Goal: Task Accomplishment & Management: Use online tool/utility

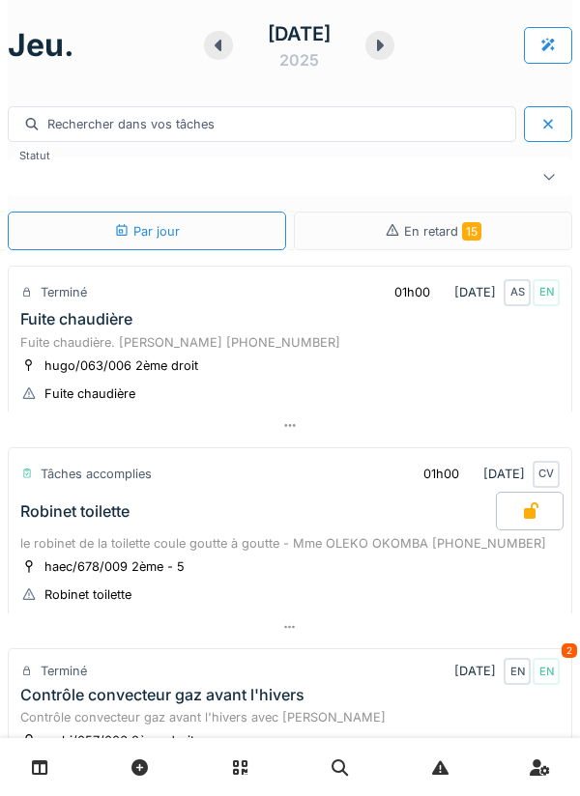
click at [383, 45] on icon at bounding box center [380, 46] width 7 height 12
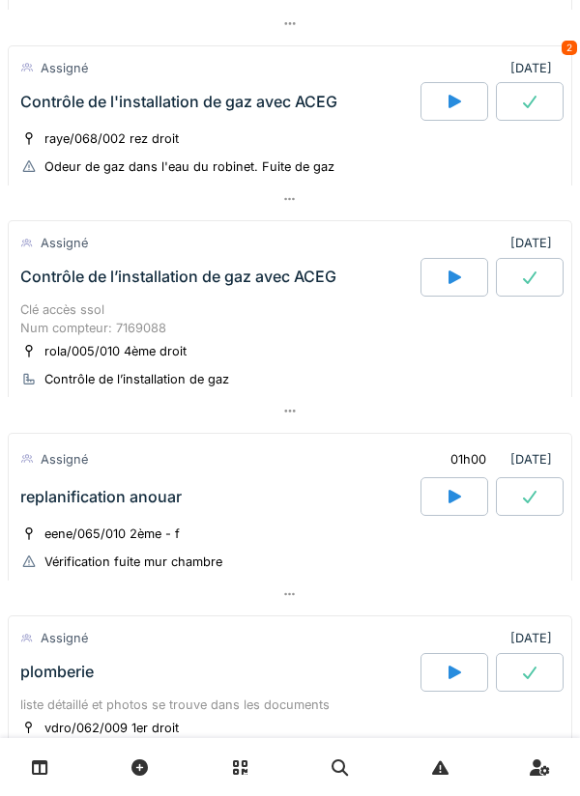
scroll to position [771, 0]
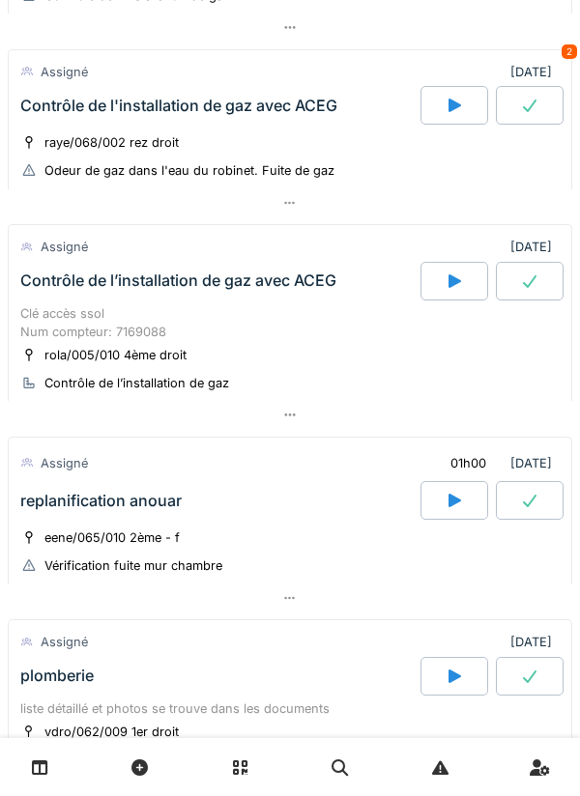
click at [307, 429] on div at bounding box center [290, 415] width 564 height 28
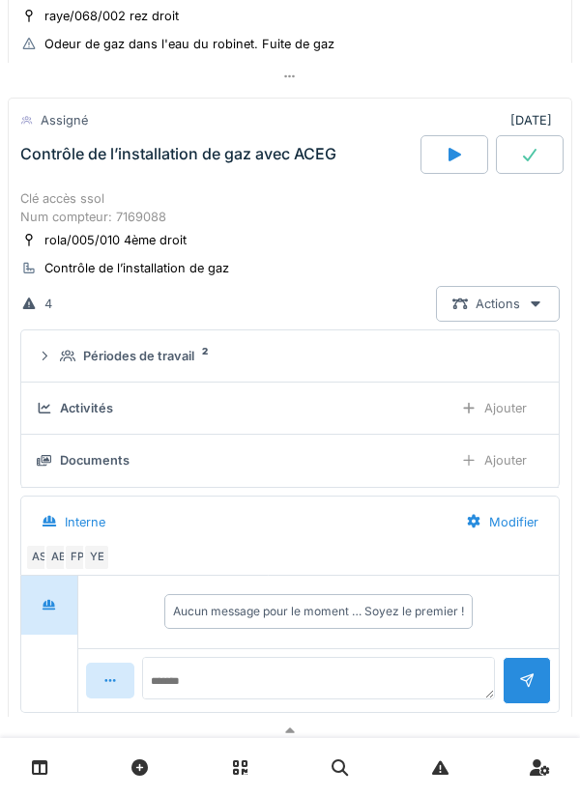
scroll to position [921, 0]
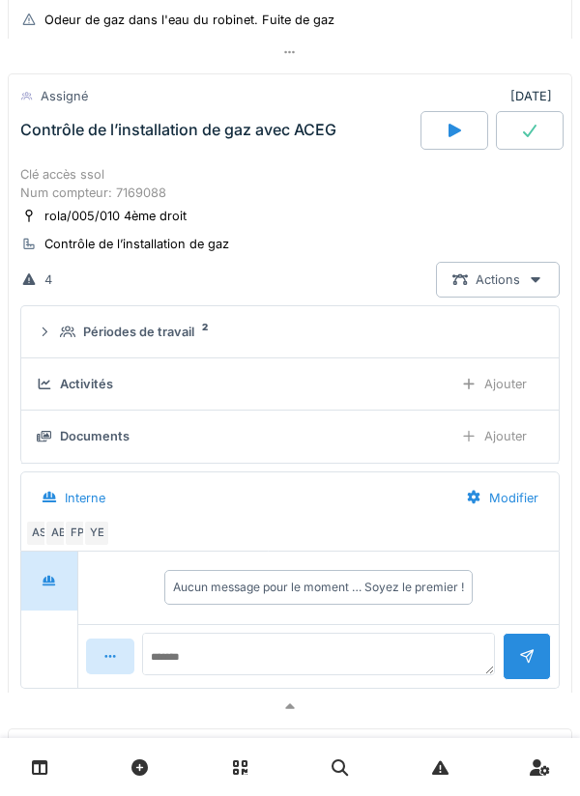
click at [393, 341] on div "Périodes de travail 2" at bounding box center [297, 332] width 475 height 18
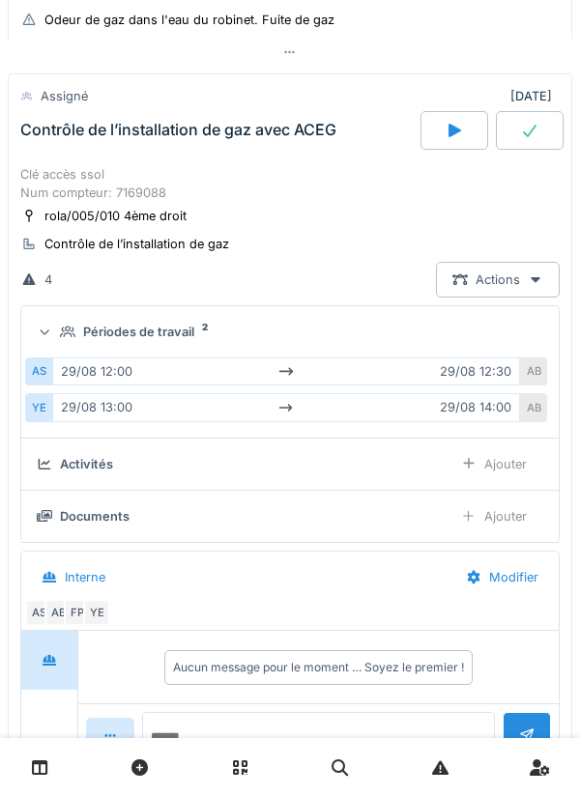
click at [358, 341] on div "Périodes de travail 2" at bounding box center [297, 332] width 475 height 18
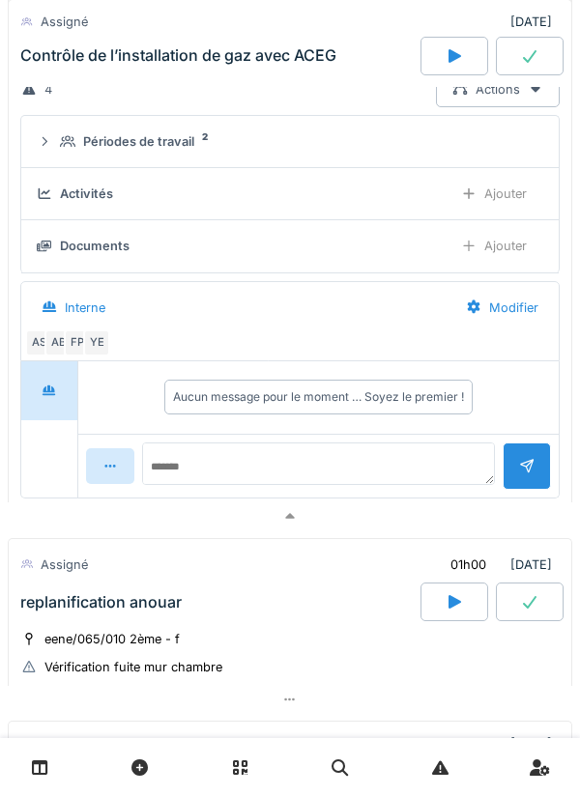
click at [395, 530] on div at bounding box center [290, 516] width 564 height 28
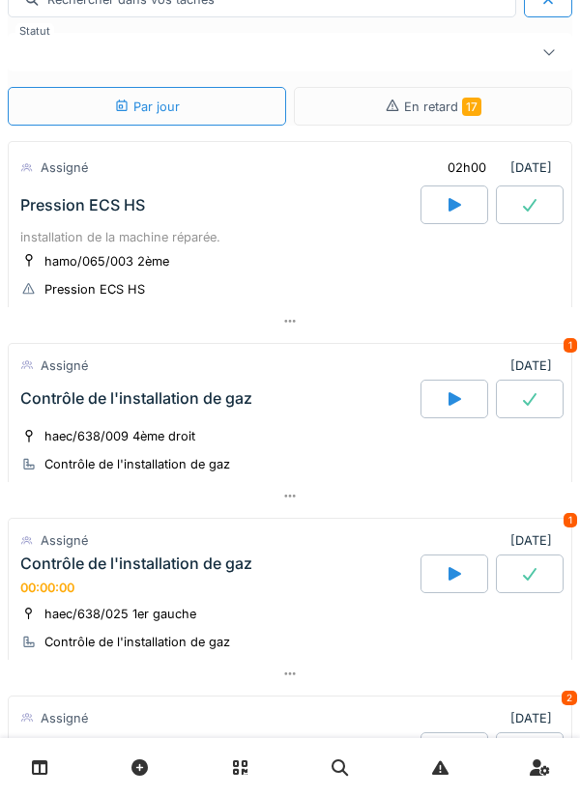
scroll to position [127, 0]
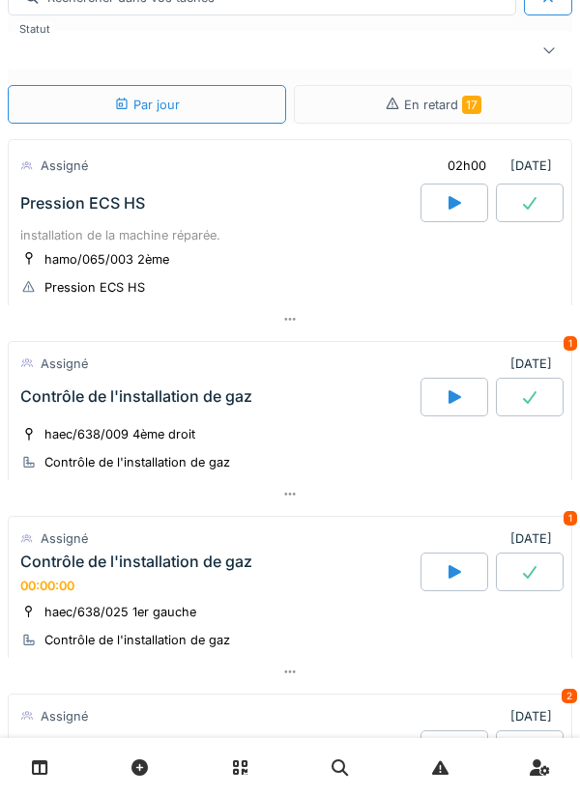
click at [309, 329] on div at bounding box center [290, 319] width 564 height 28
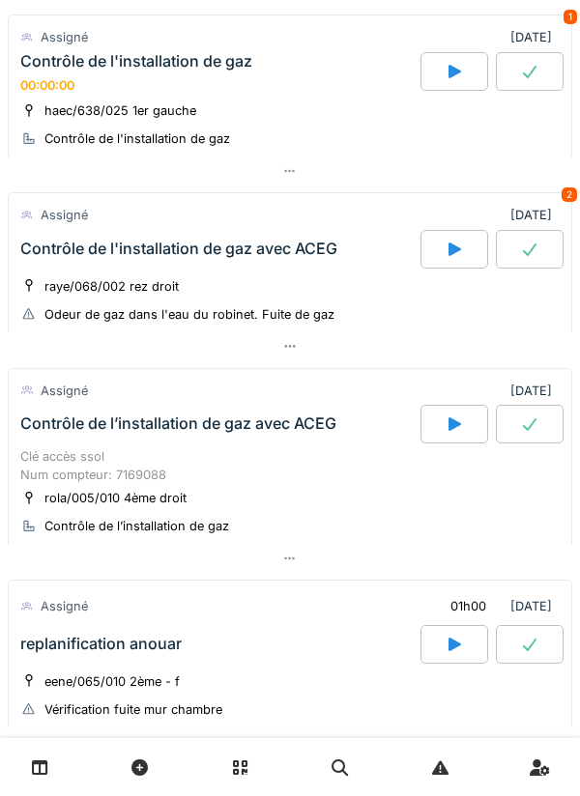
scroll to position [1492, 0]
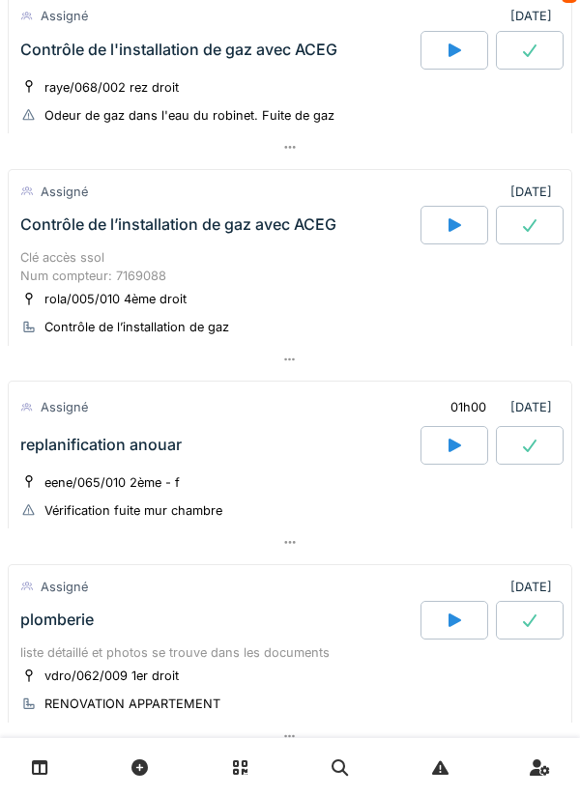
click at [318, 556] on div at bounding box center [290, 542] width 564 height 28
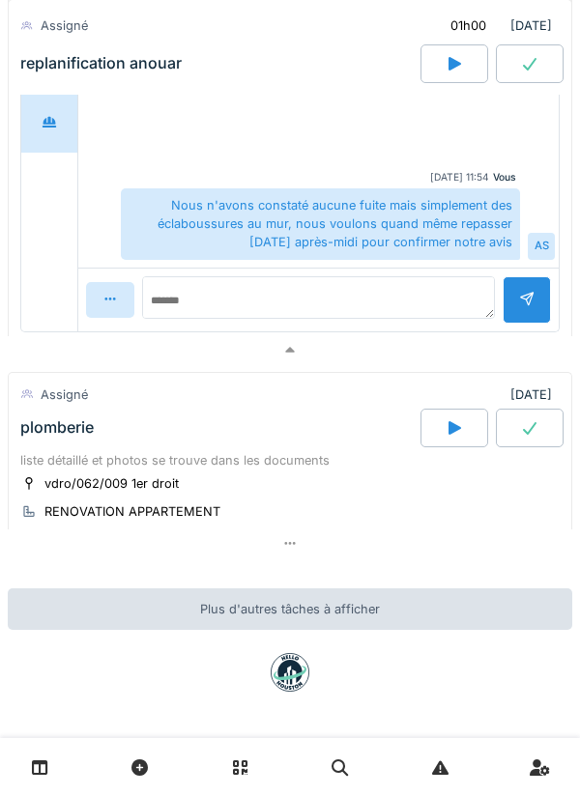
scroll to position [2469, 0]
click at [340, 531] on div at bounding box center [290, 543] width 564 height 28
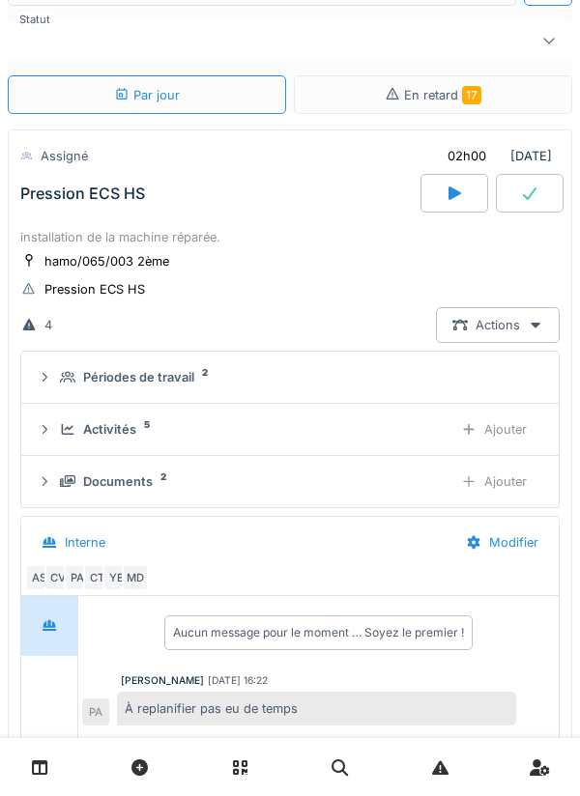
scroll to position [0, 0]
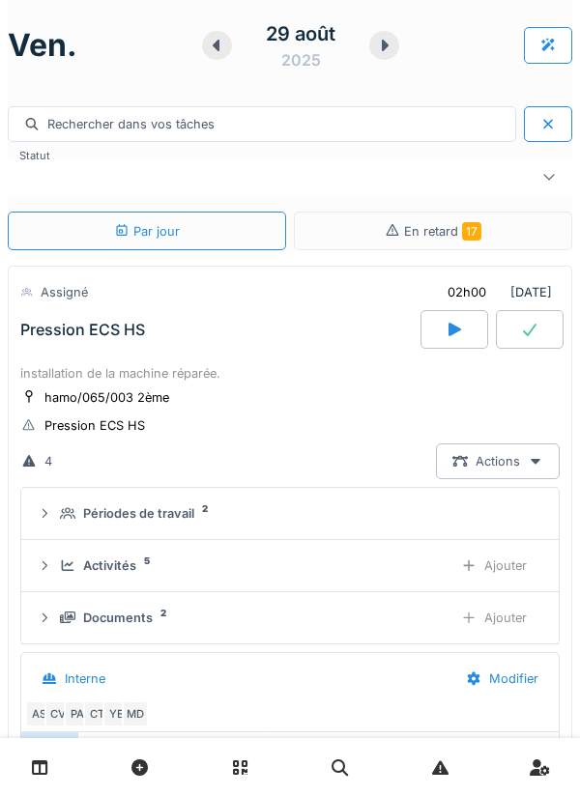
click at [407, 402] on div "hamo/065/003 2ème Pression ECS HS" at bounding box center [289, 411] width 539 height 48
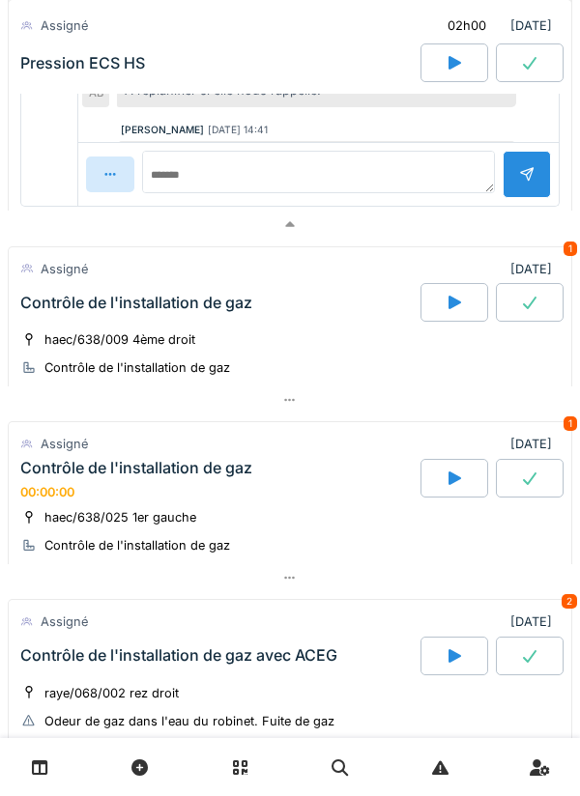
scroll to position [1084, 0]
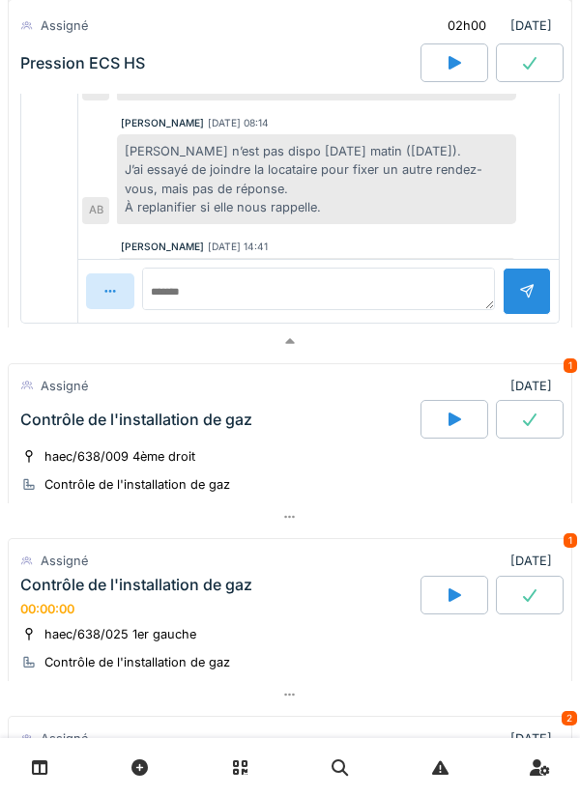
click at [322, 515] on div at bounding box center [290, 517] width 564 height 28
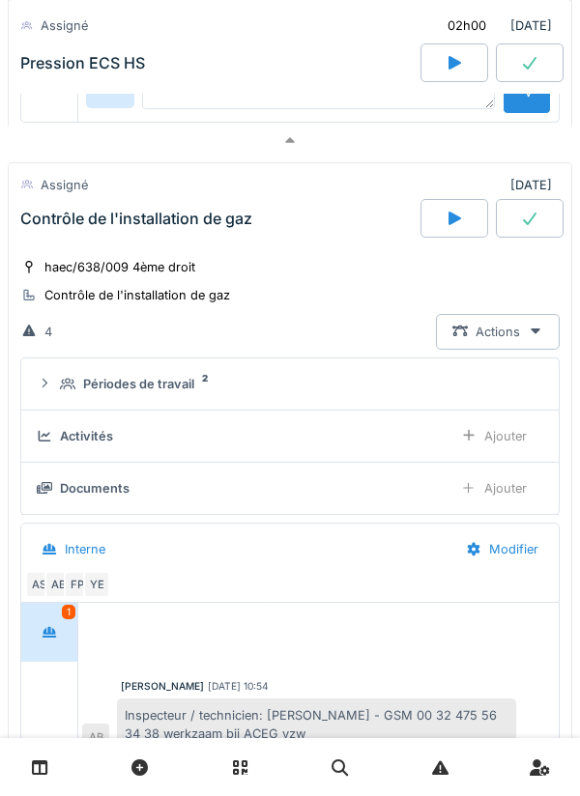
scroll to position [1253, 0]
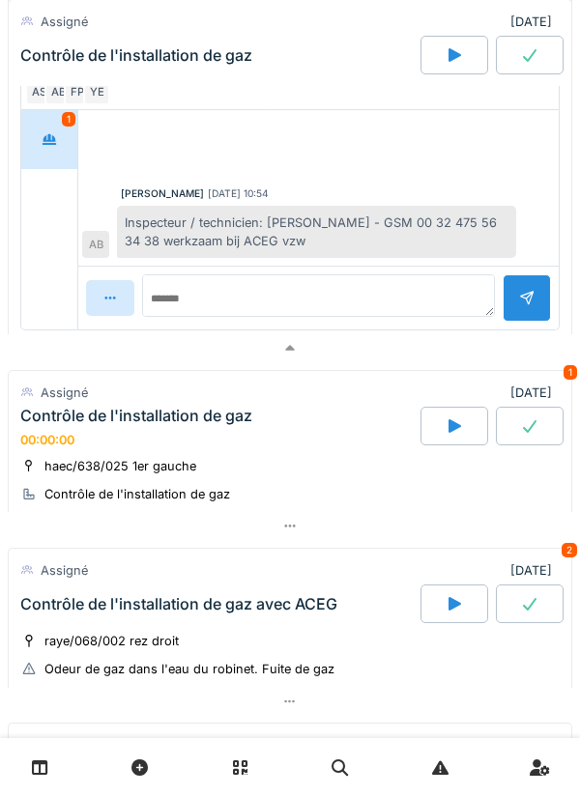
click at [356, 516] on div at bounding box center [290, 526] width 564 height 28
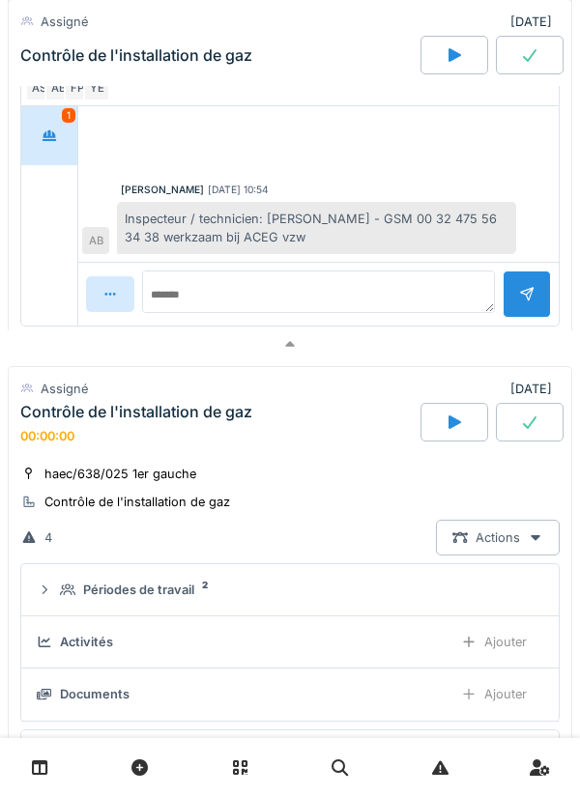
scroll to position [1691, 0]
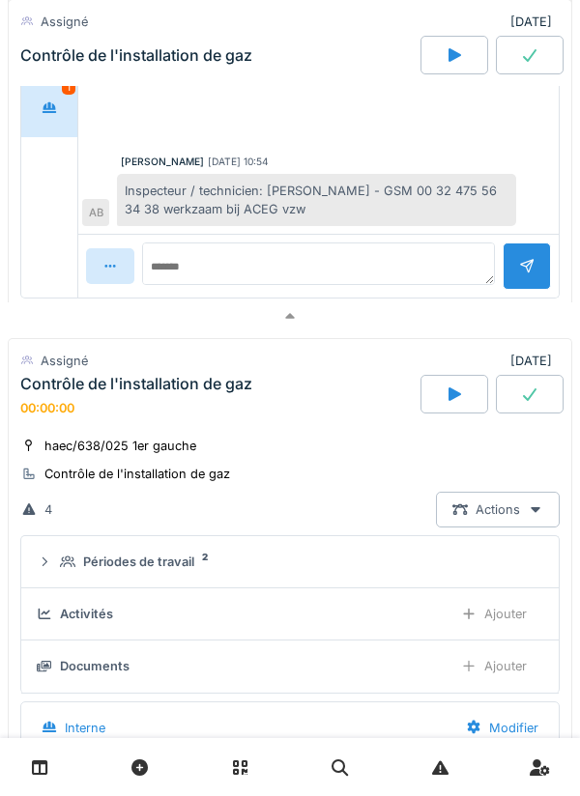
click at [355, 555] on div "Périodes de travail 2" at bounding box center [297, 562] width 475 height 18
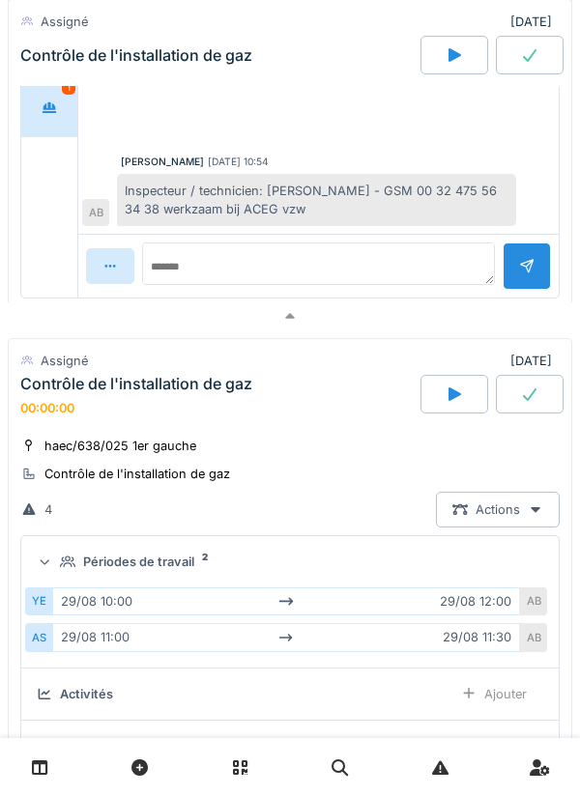
click at [361, 552] on summary "Périodes de travail 2" at bounding box center [290, 562] width 522 height 36
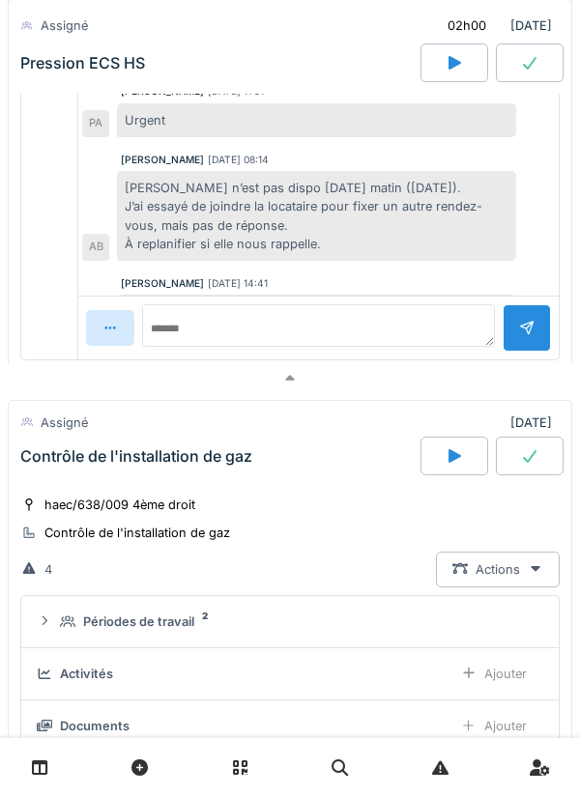
scroll to position [928, 0]
click at [355, 608] on summary "Périodes de travail 2" at bounding box center [290, 623] width 522 height 36
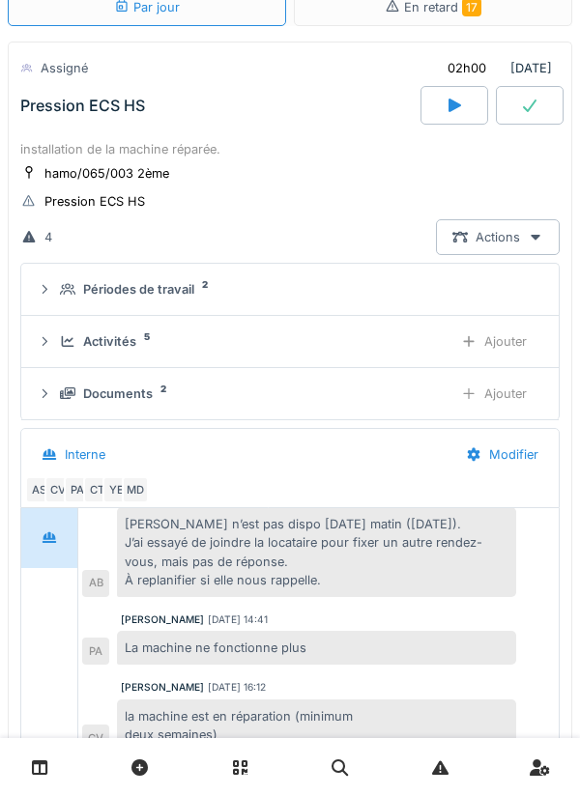
scroll to position [0, 0]
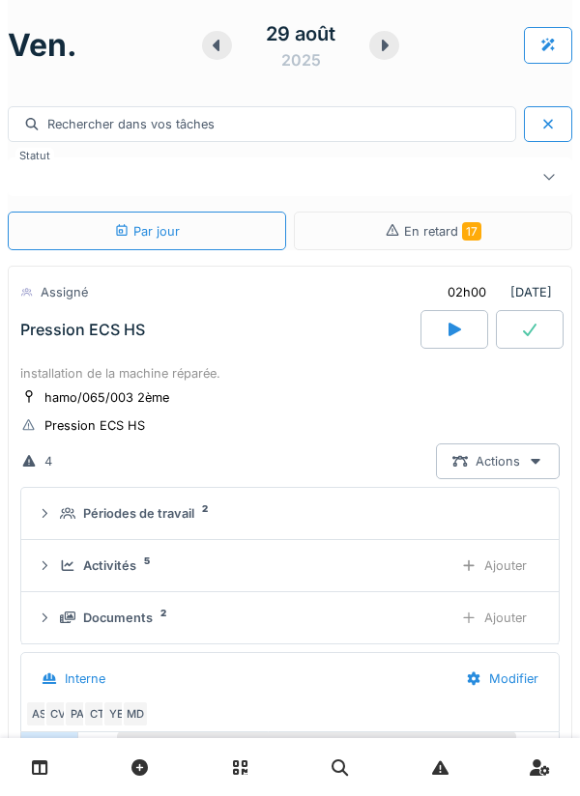
click at [152, 402] on div "hamo/065/003 2ème" at bounding box center [106, 397] width 125 height 18
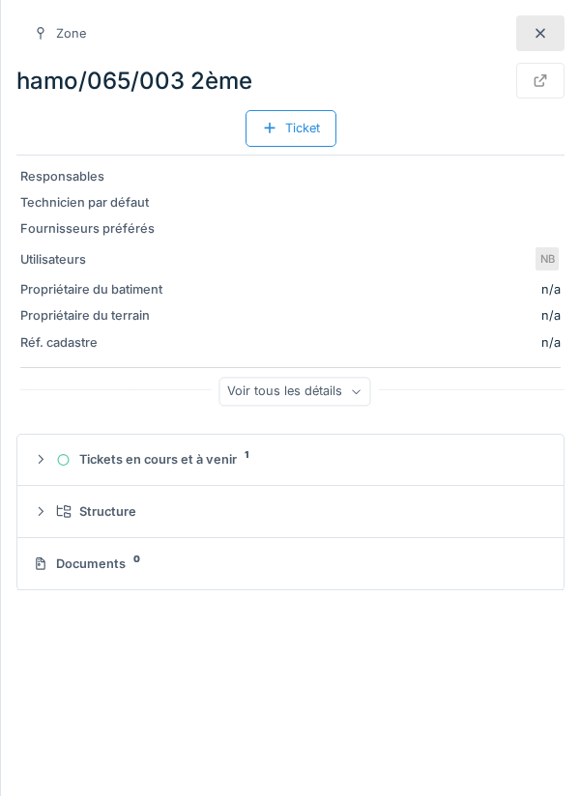
click at [539, 78] on icon at bounding box center [539, 80] width 15 height 13
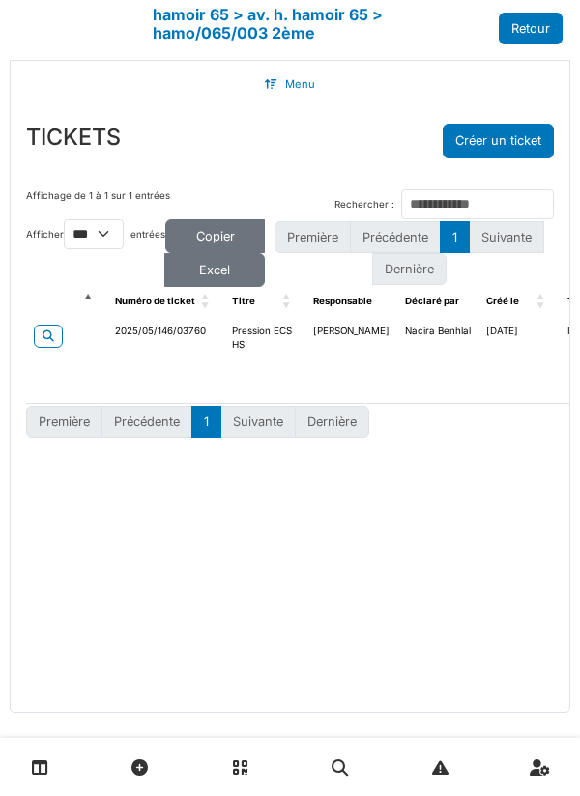
select select "***"
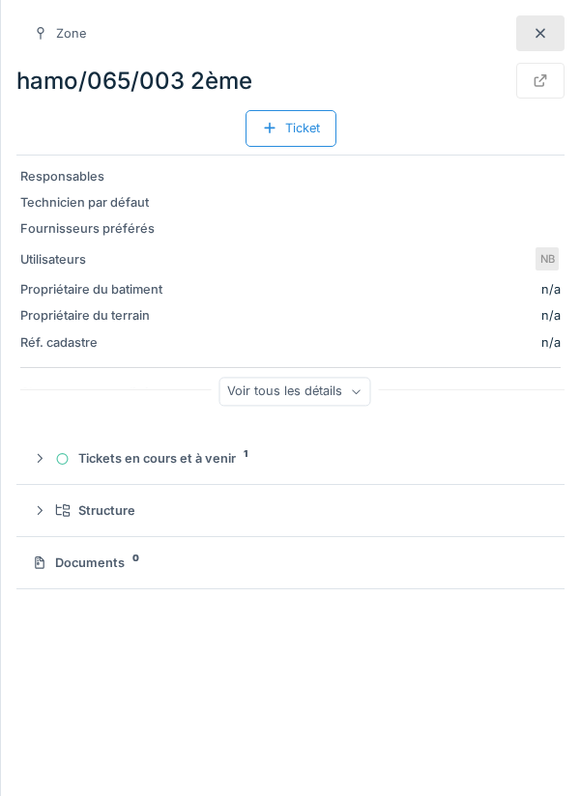
click at [547, 41] on div at bounding box center [539, 33] width 15 height 18
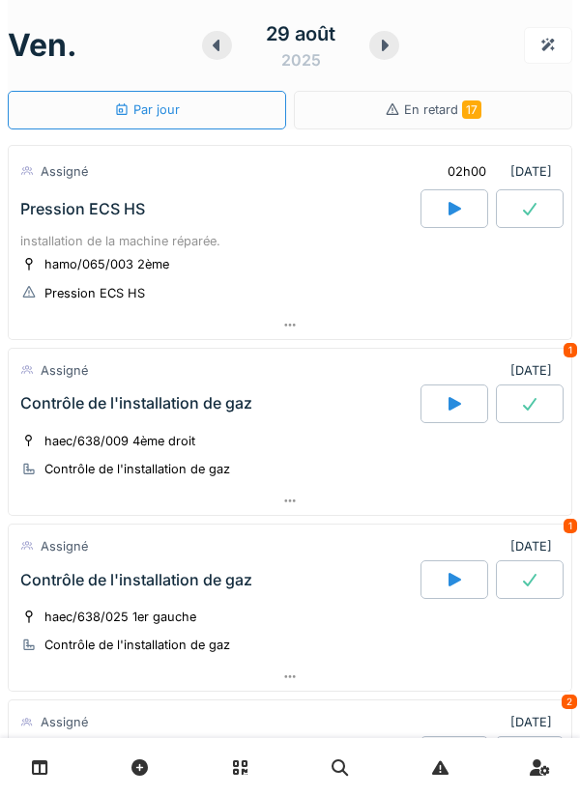
click at [436, 212] on div at bounding box center [454, 208] width 68 height 39
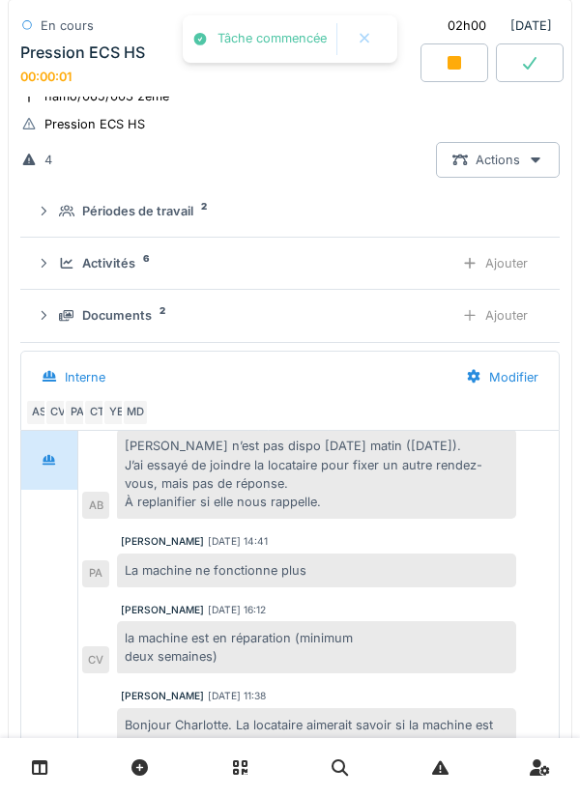
scroll to position [134, 0]
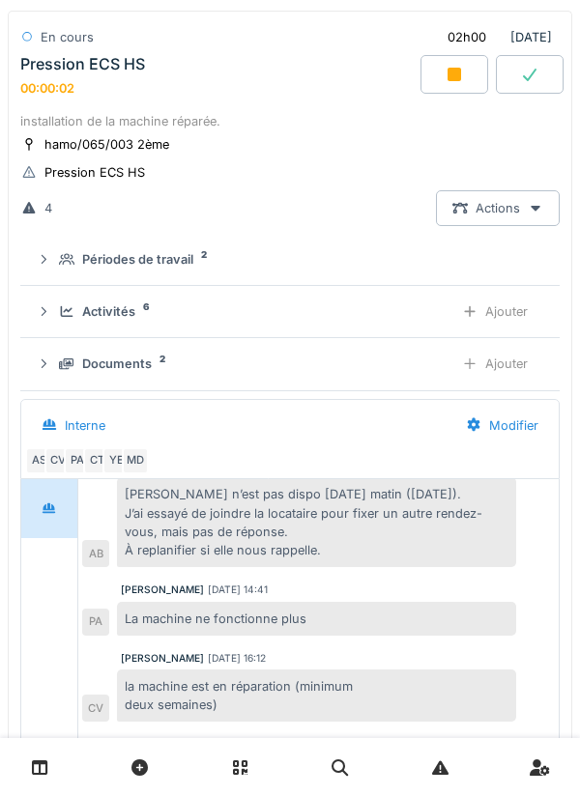
click at [381, 321] on div "Activités 6" at bounding box center [248, 311] width 379 height 18
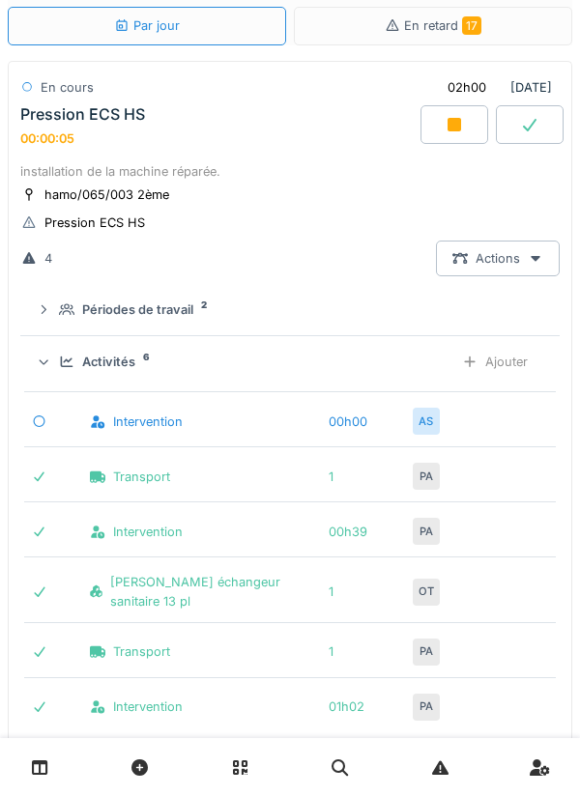
scroll to position [79, 0]
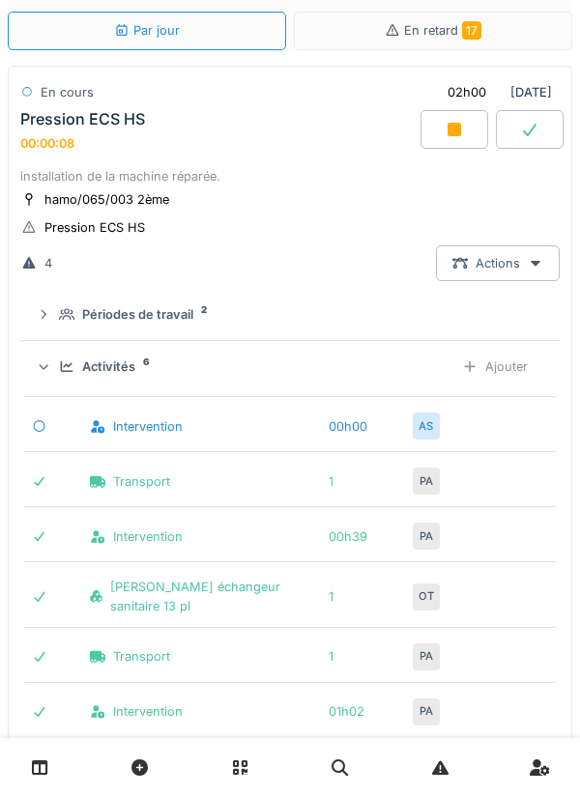
click at [494, 367] on div "Ajouter" at bounding box center [494, 367] width 99 height 36
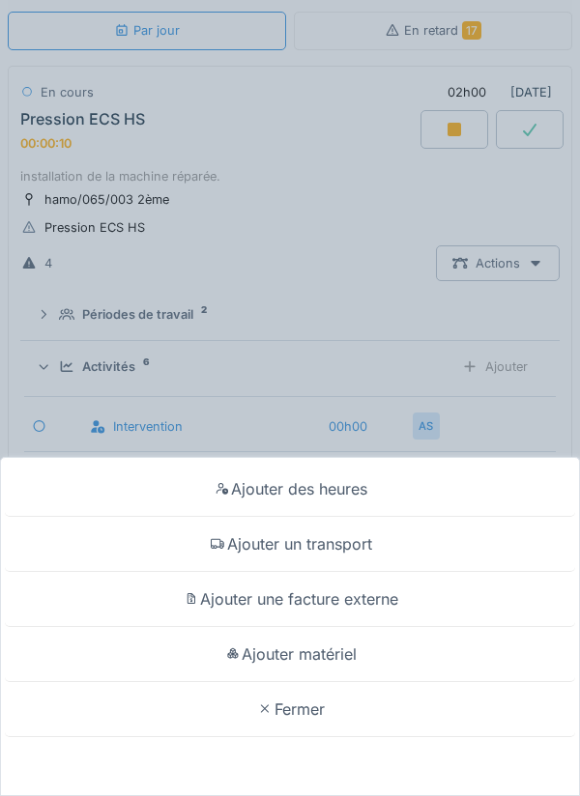
click at [362, 542] on div "Ajouter un transport" at bounding box center [290, 544] width 570 height 55
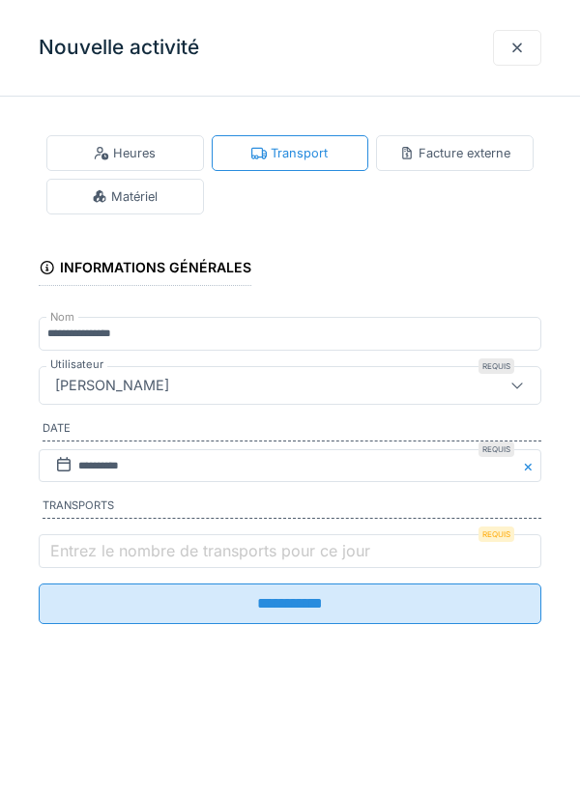
click at [297, 551] on label "Entrez le nombre de transports pour ce jour" at bounding box center [209, 550] width 327 height 23
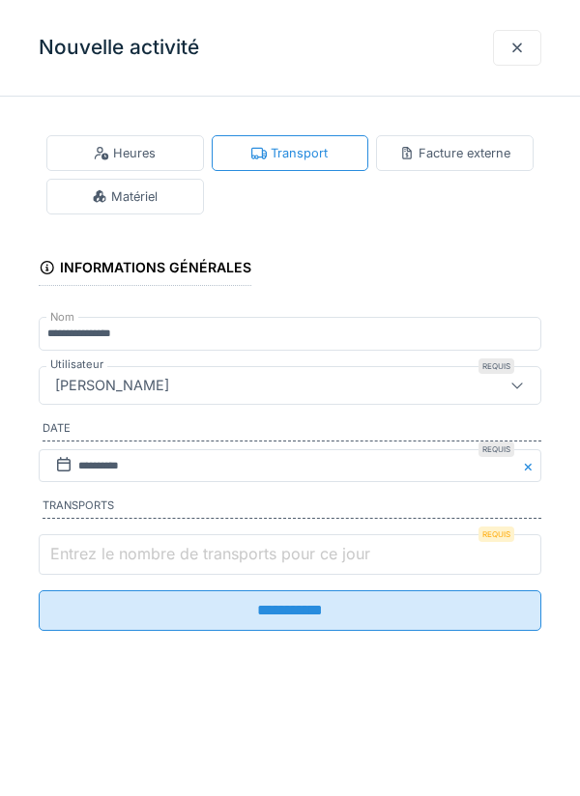
click at [297, 551] on input "Entrez le nombre de transports pour ce jour" at bounding box center [290, 554] width 502 height 41
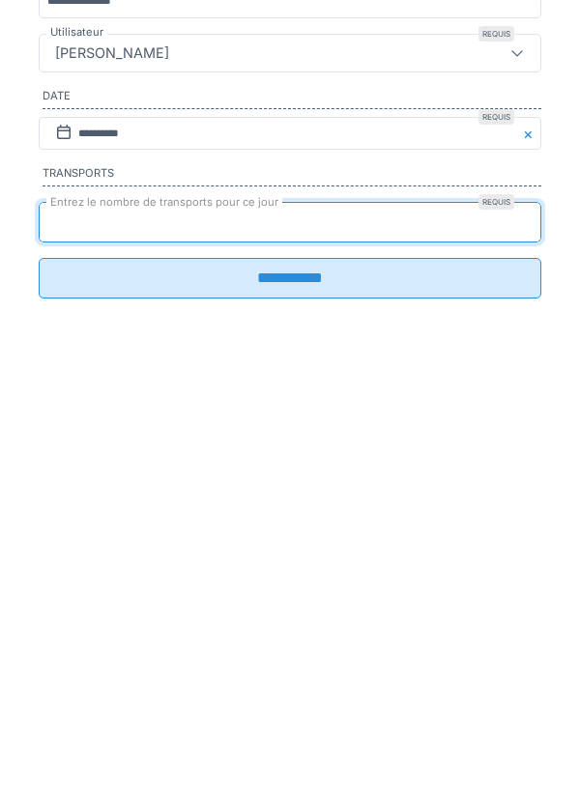
type input "*"
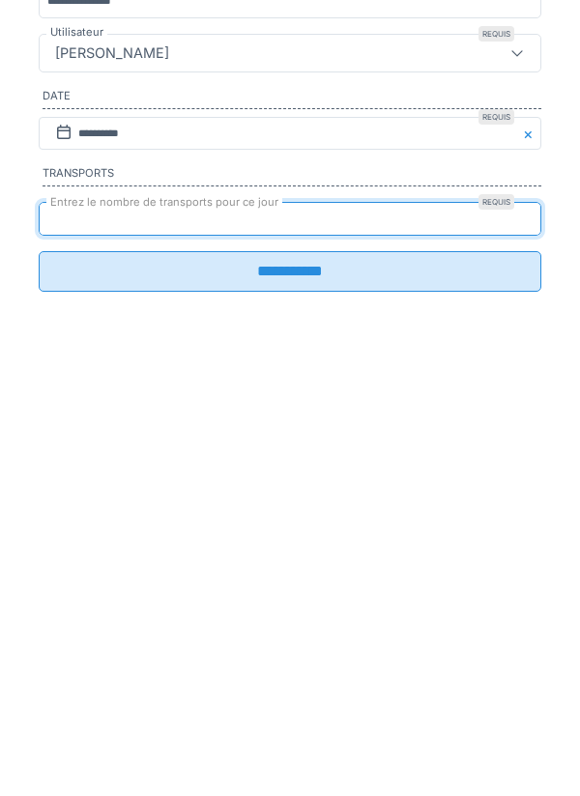
click at [305, 623] on input "**********" at bounding box center [290, 603] width 502 height 41
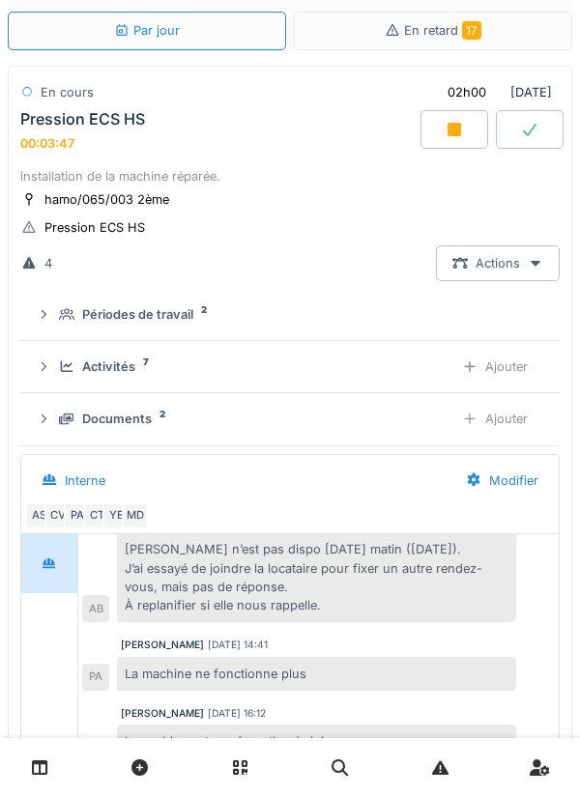
click at [443, 269] on div "Actions" at bounding box center [498, 263] width 124 height 36
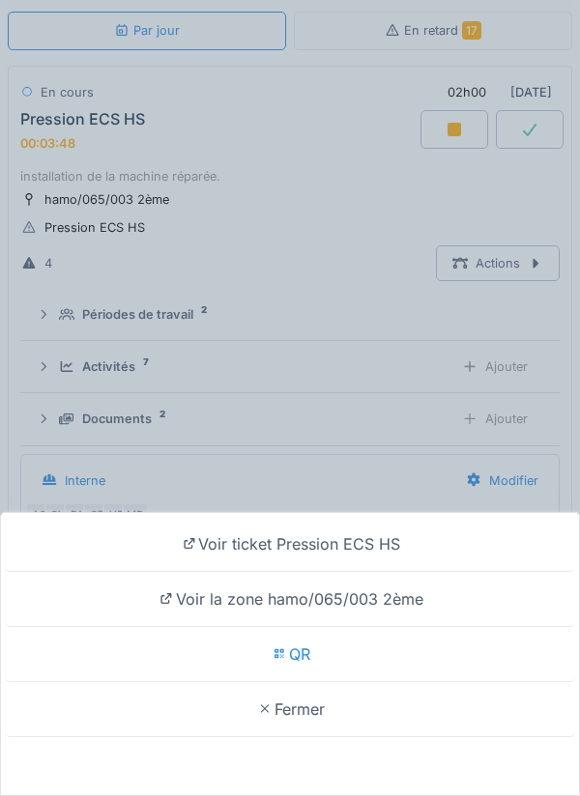
click at [233, 538] on div "Voir ticket Pression ECS HS" at bounding box center [290, 544] width 570 height 55
